Goal: Transaction & Acquisition: Purchase product/service

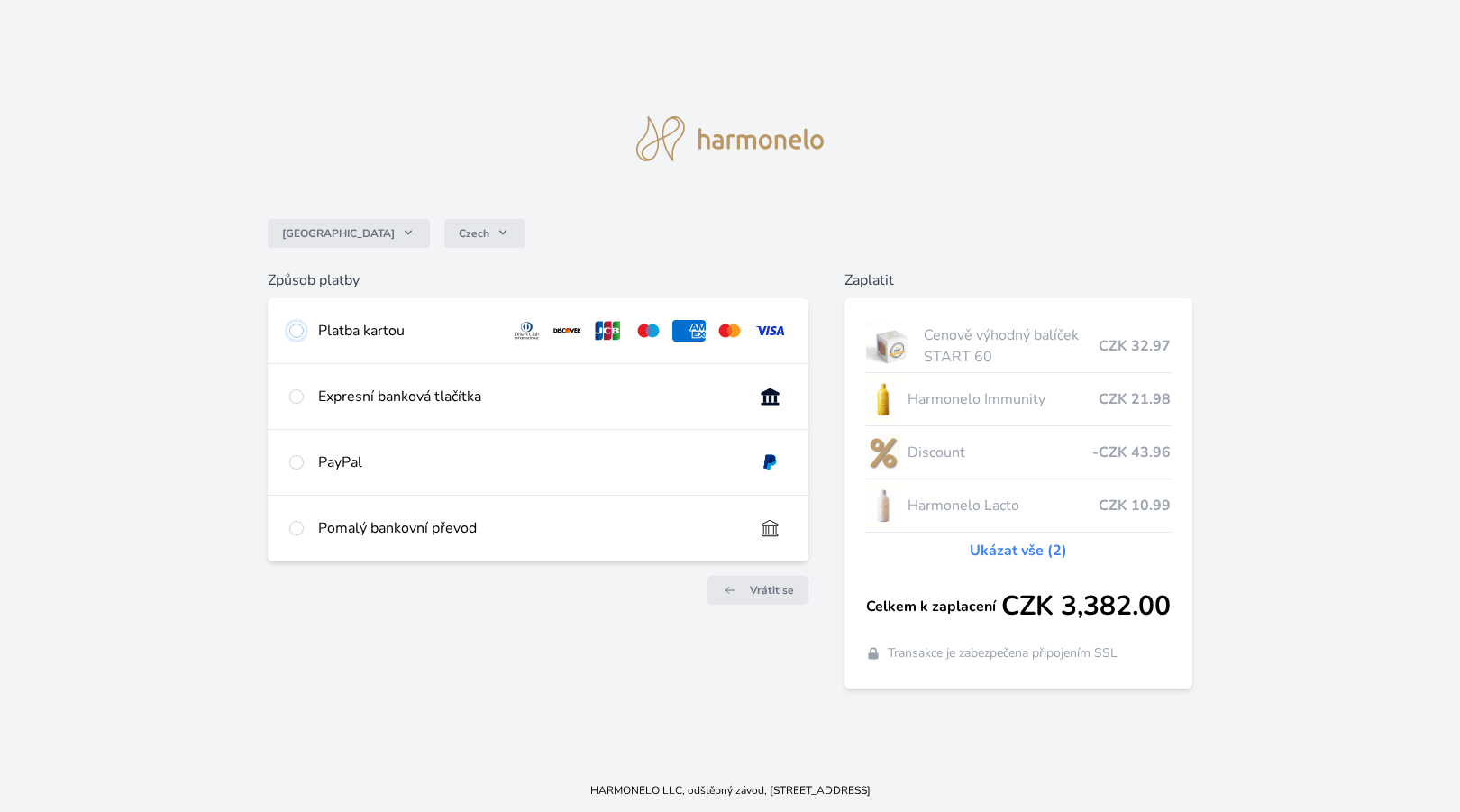
click at [300, 330] on input "radio" at bounding box center [296, 330] width 14 height 14
radio input "true"
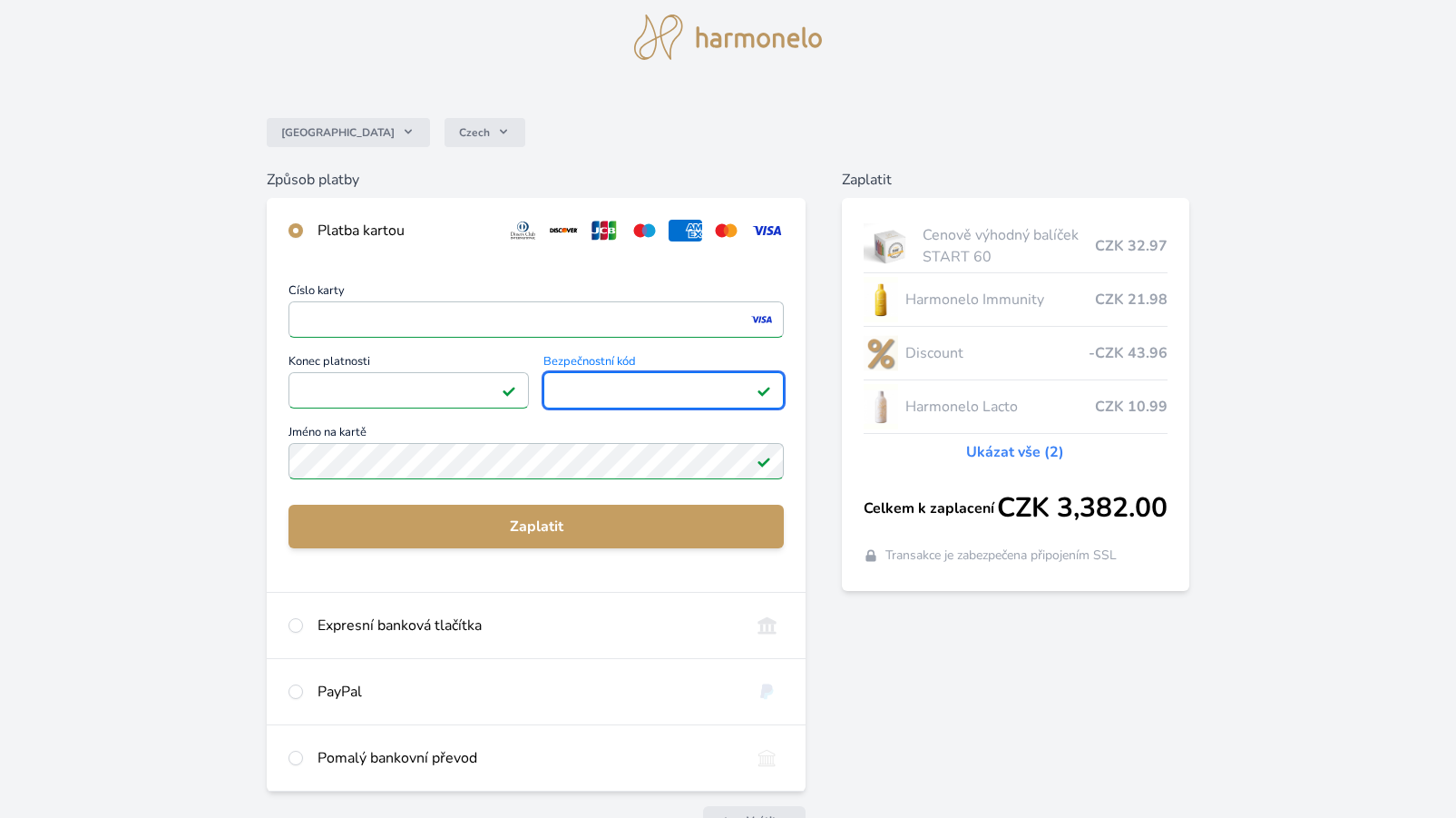
scroll to position [91, 0]
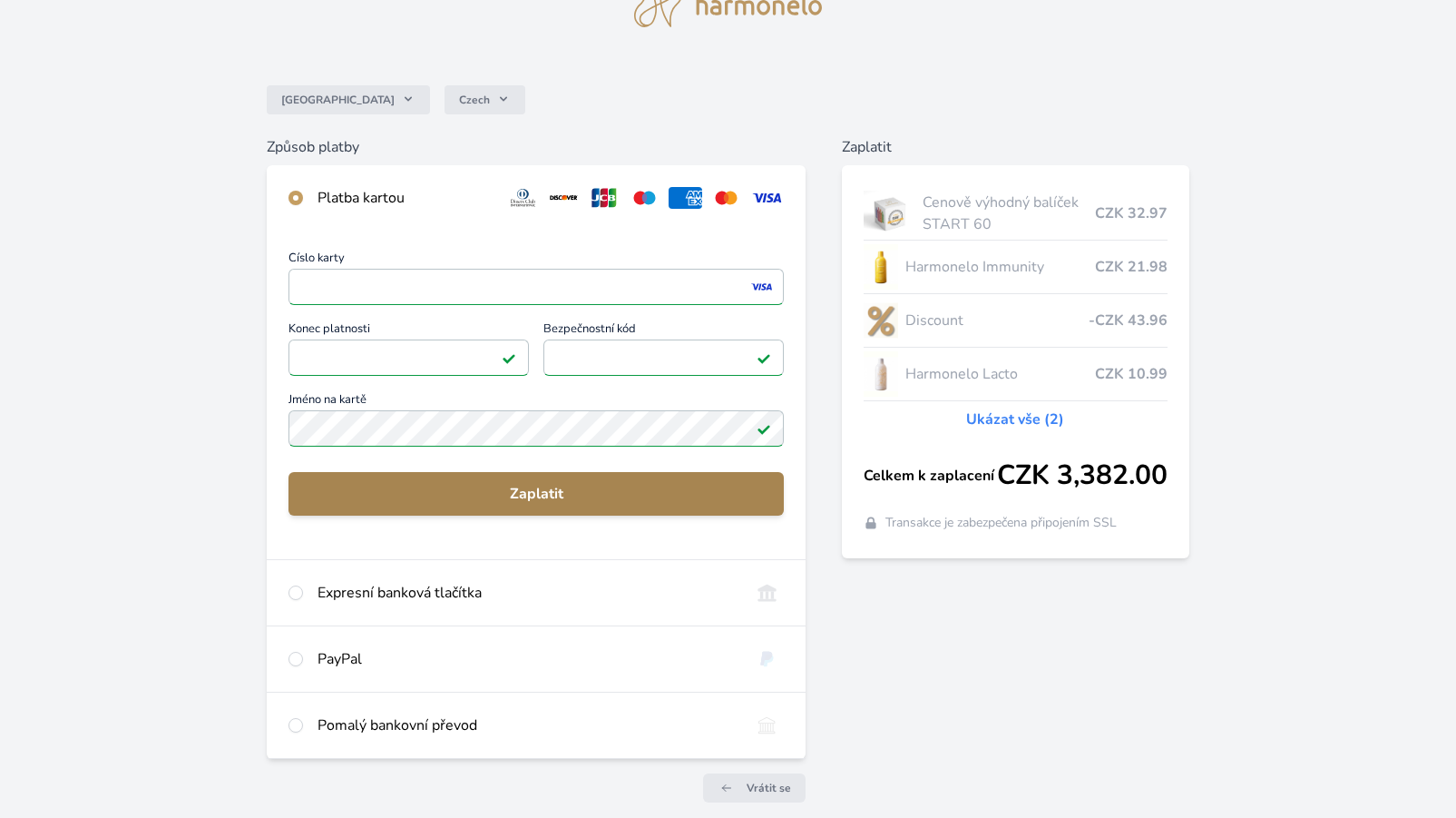
click at [540, 492] on span "Zaplatit" at bounding box center [536, 493] width 466 height 22
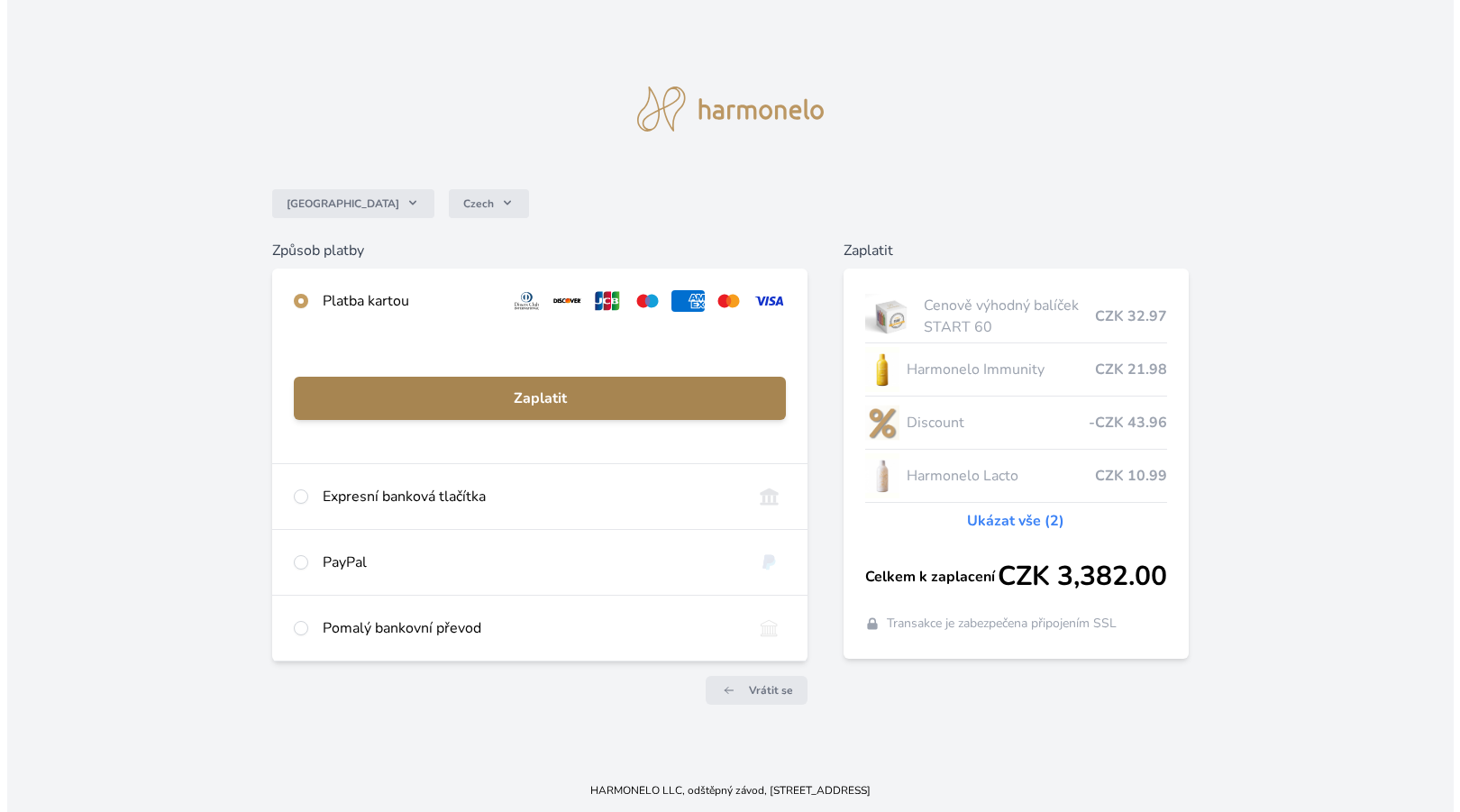
scroll to position [0, 0]
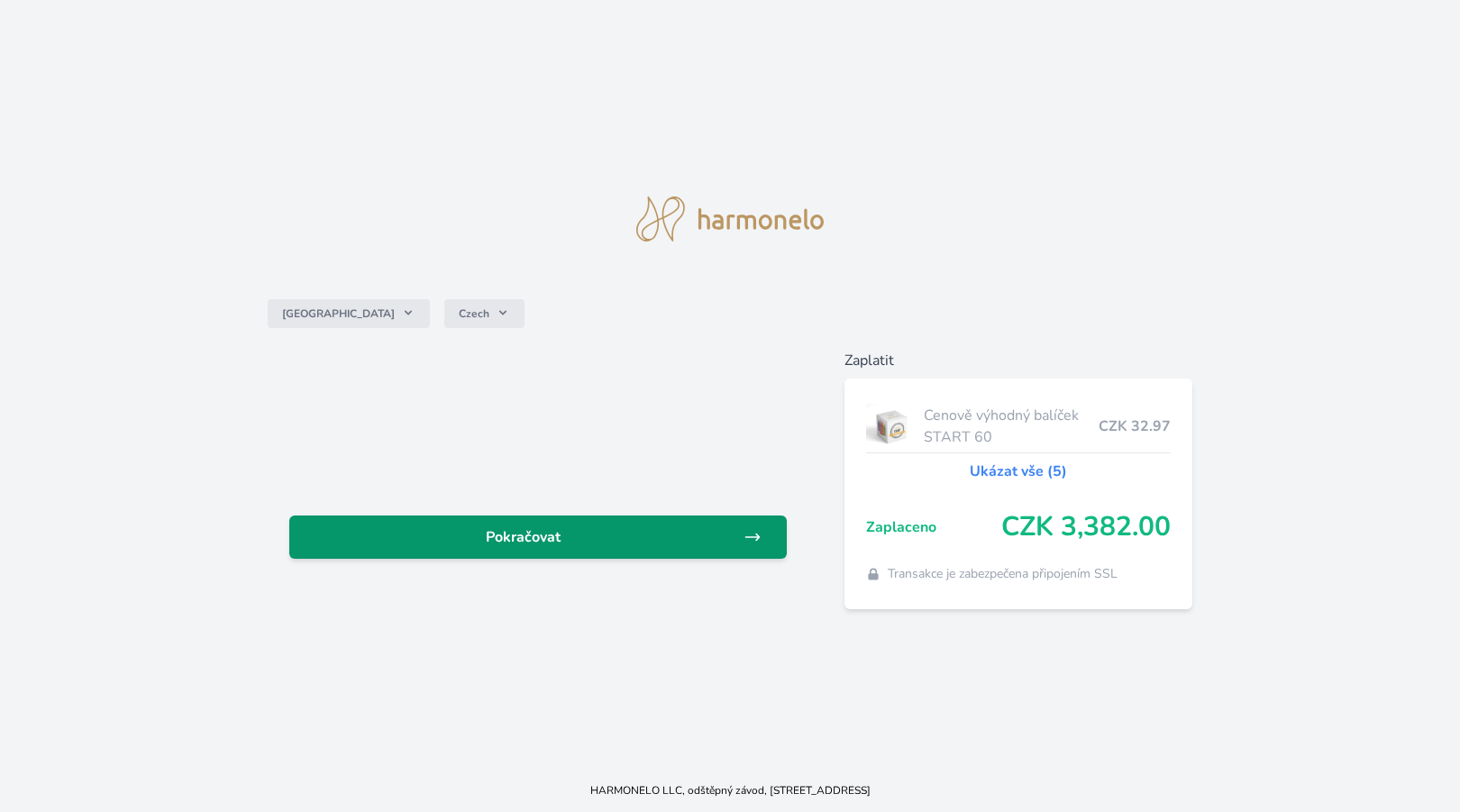
click at [531, 539] on span "Pokračovat" at bounding box center [524, 537] width 440 height 22
